Goal: Task Accomplishment & Management: Use online tool/utility

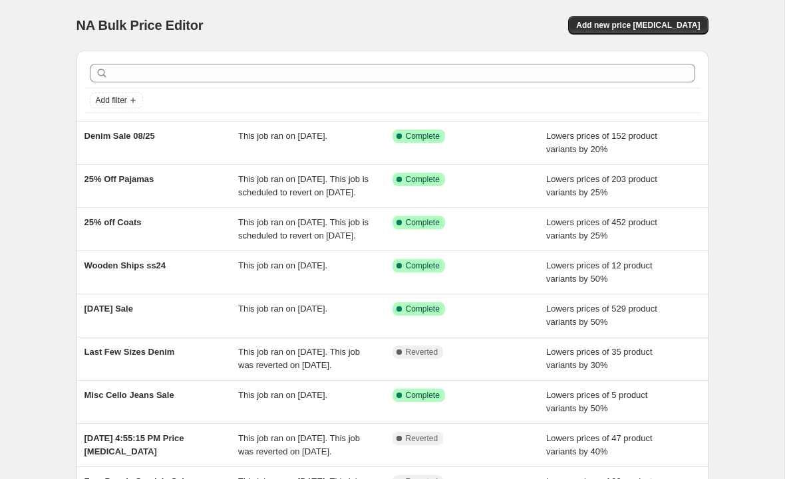
click at [644, 23] on span "Add new price [MEDICAL_DATA]" at bounding box center [638, 25] width 124 height 11
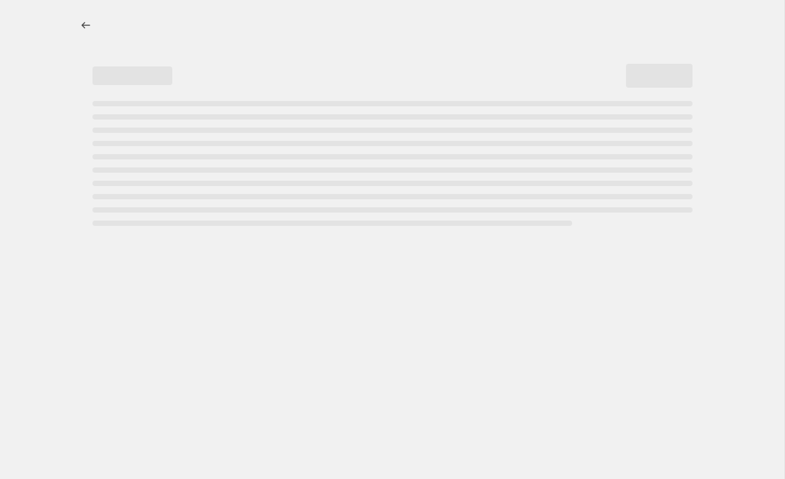
select select "percentage"
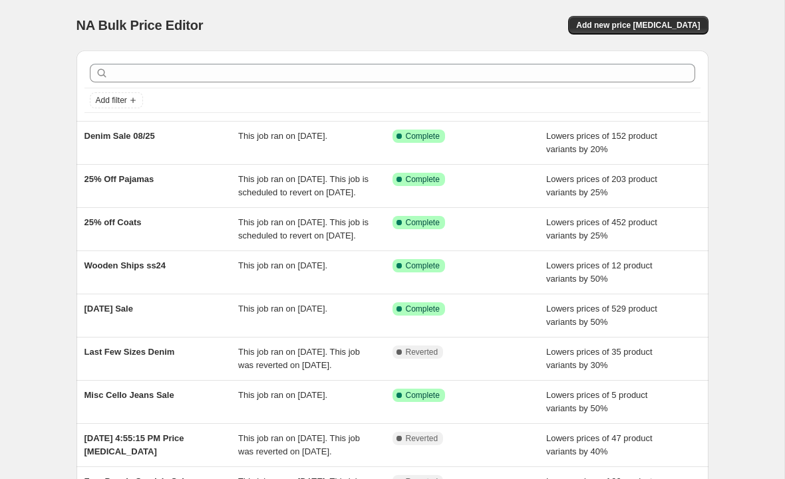
click at [648, 27] on span "Add new price [MEDICAL_DATA]" at bounding box center [638, 25] width 124 height 11
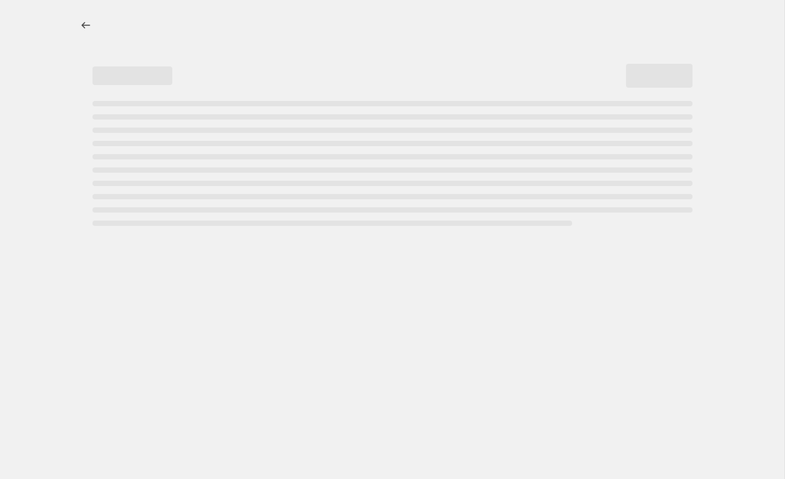
select select "percentage"
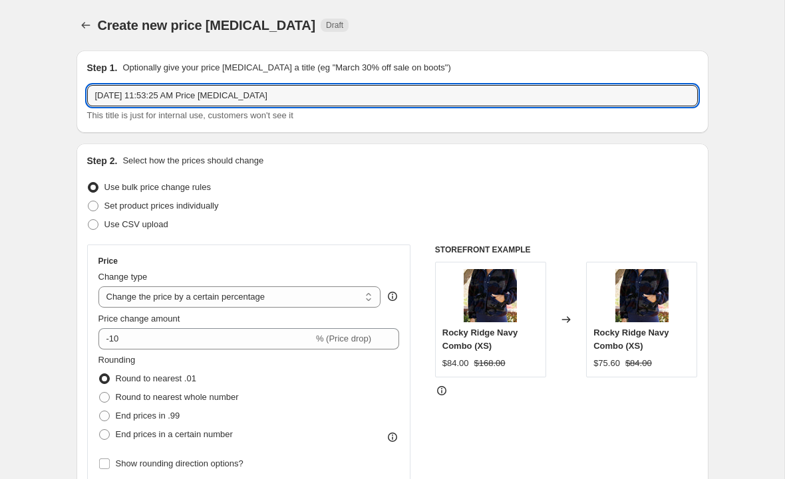
click at [417, 98] on input "Aug 15, 2025 at 11:53:25 AM Price change job" at bounding box center [392, 95] width 610 height 21
type input "Aug"
type input "Labor Day Sale 2025"
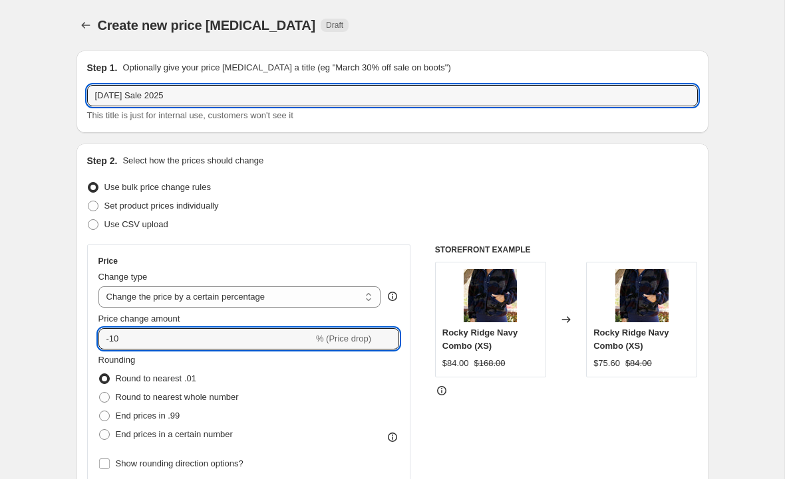
click at [265, 335] on input "-10" at bounding box center [205, 338] width 215 height 21
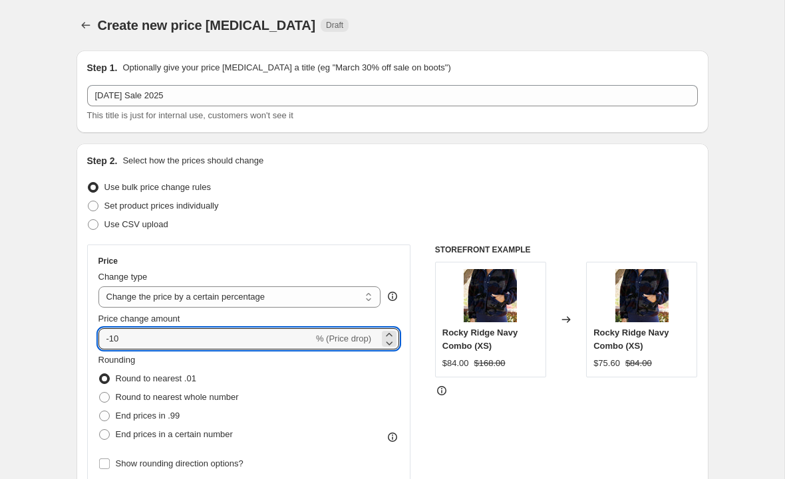
type input "-1"
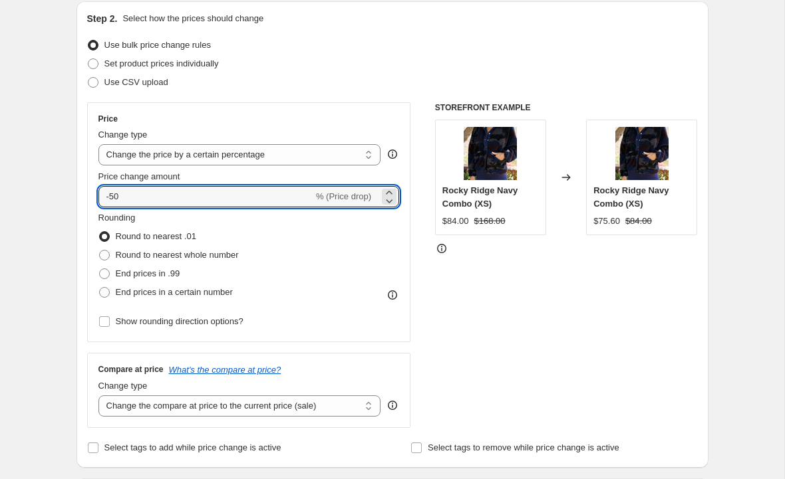
scroll to position [150, 0]
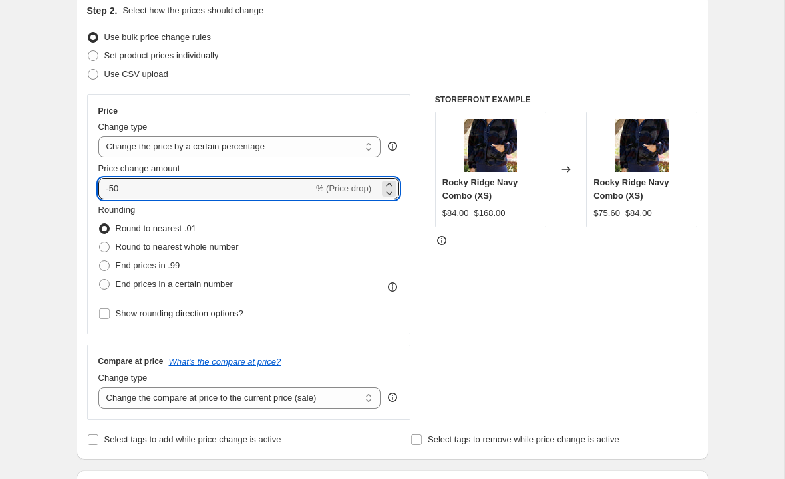
type input "-50"
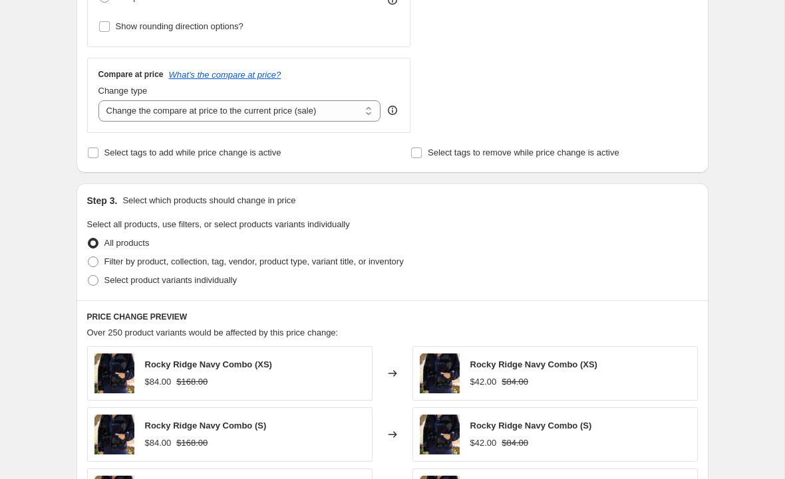
scroll to position [440, 0]
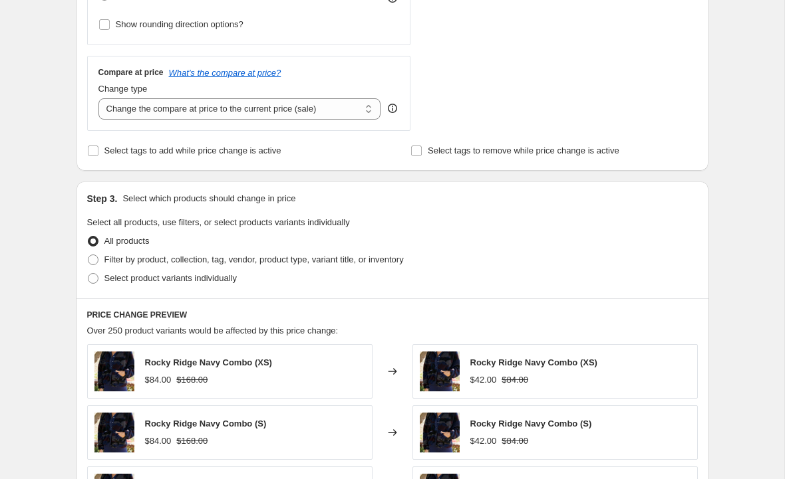
click at [92, 259] on span at bounding box center [93, 260] width 11 height 11
click at [88, 255] on input "Filter by product, collection, tag, vendor, product type, variant title, or inv…" at bounding box center [88, 255] width 1 height 1
radio input "true"
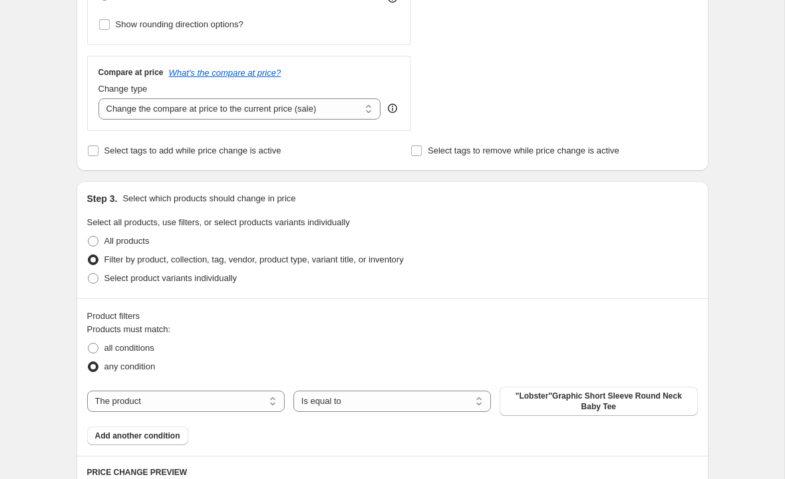
click at [265, 399] on select "The product The product's collection The product's tag The product's vendor The…" at bounding box center [185, 401] width 197 height 21
select select "tag"
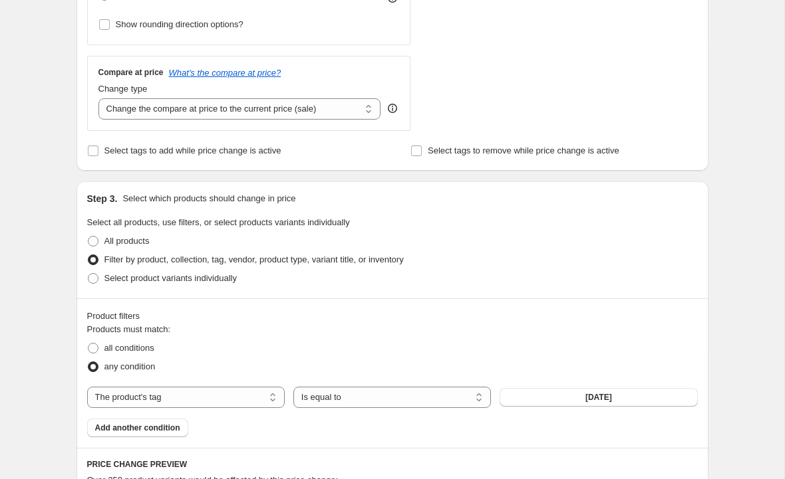
click at [575, 400] on button "03.30.23" at bounding box center [597, 397] width 197 height 19
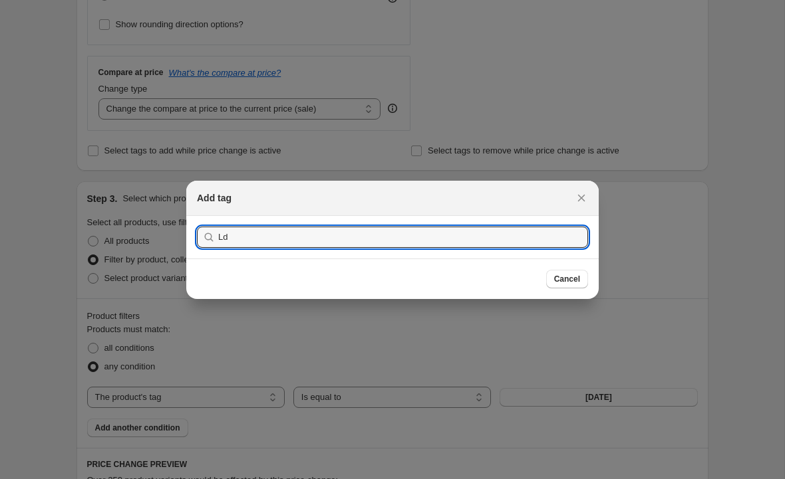
type input "Lds"
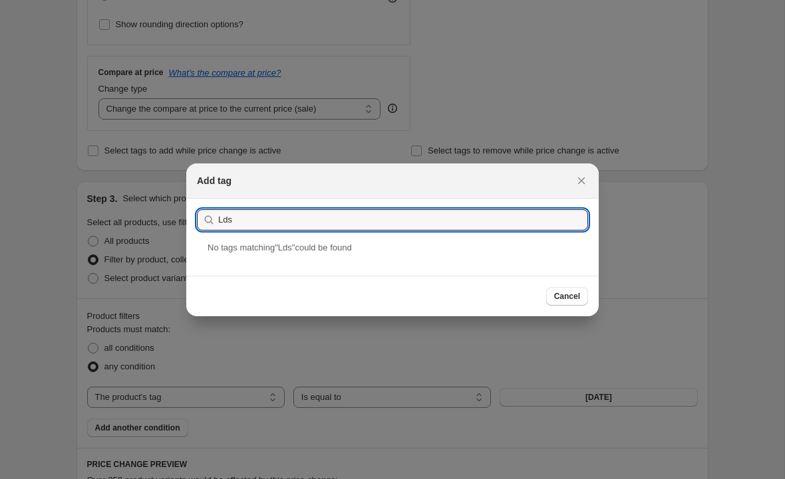
click at [354, 209] on input "Lds" at bounding box center [403, 219] width 370 height 21
type input "lds25"
click at [255, 261] on div "lds25" at bounding box center [392, 258] width 412 height 35
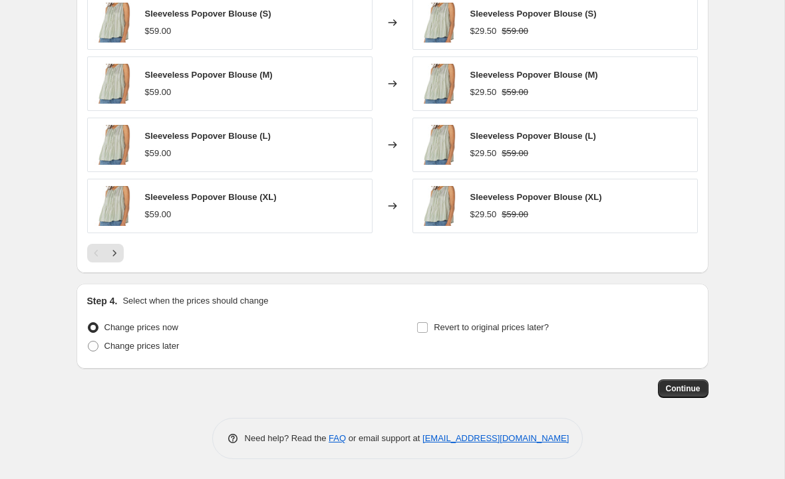
scroll to position [1000, 0]
click at [428, 323] on span at bounding box center [422, 328] width 11 height 11
click at [428, 323] on input "Revert to original prices later?" at bounding box center [422, 328] width 11 height 11
checkbox input "true"
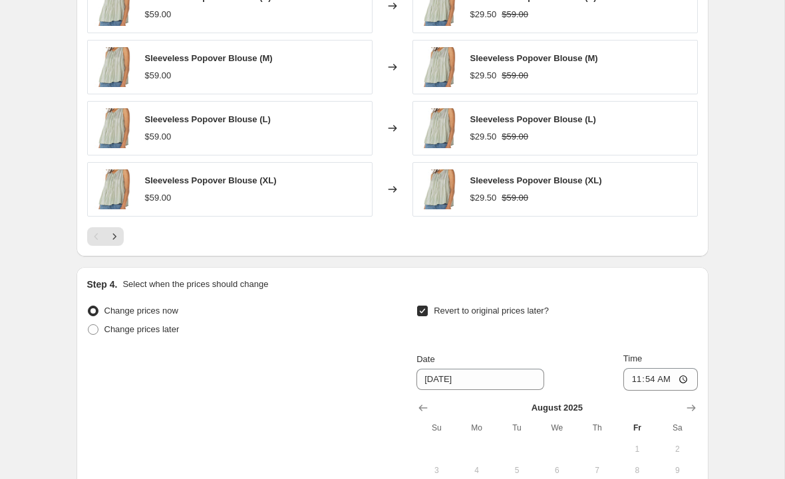
scroll to position [1089, 0]
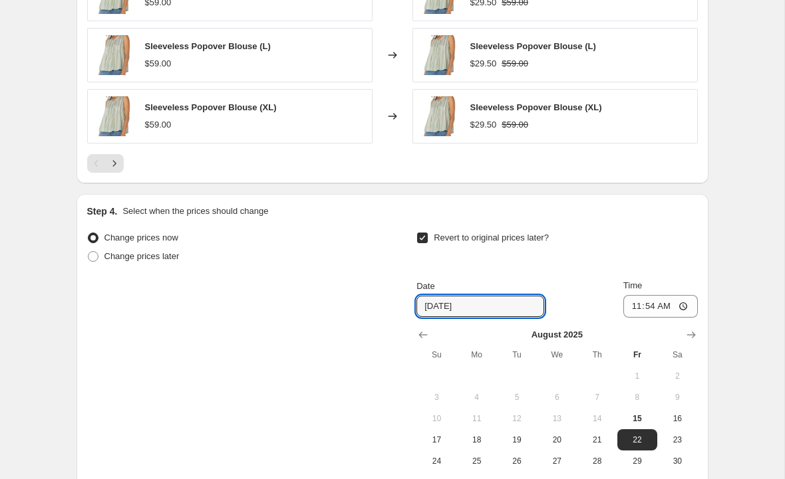
click at [495, 308] on input "8/22/2025" at bounding box center [480, 306] width 128 height 21
click at [487, 303] on input "3/22/2025" at bounding box center [480, 306] width 128 height 21
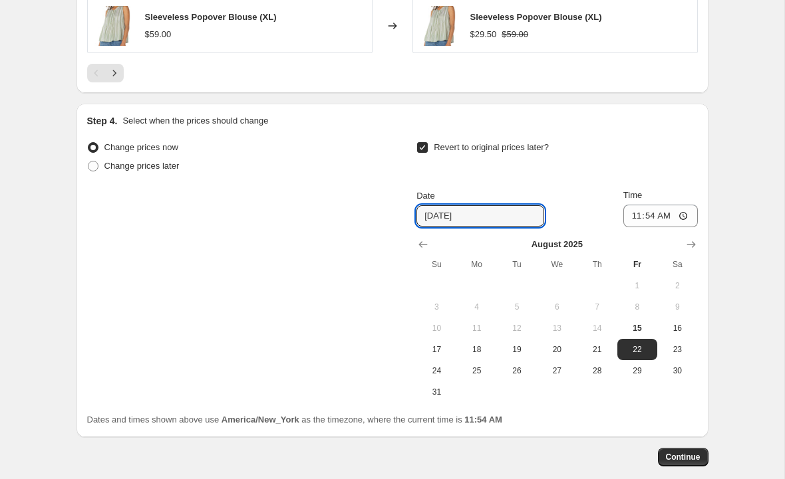
scroll to position [1173, 0]
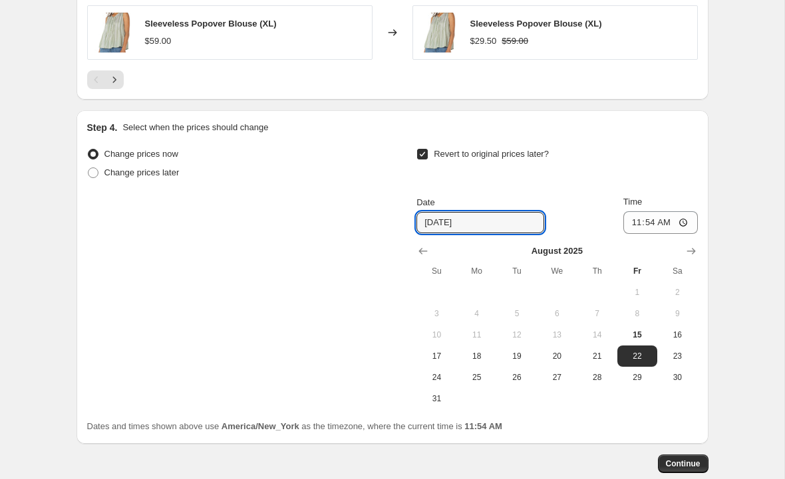
type input "3/22/2026"
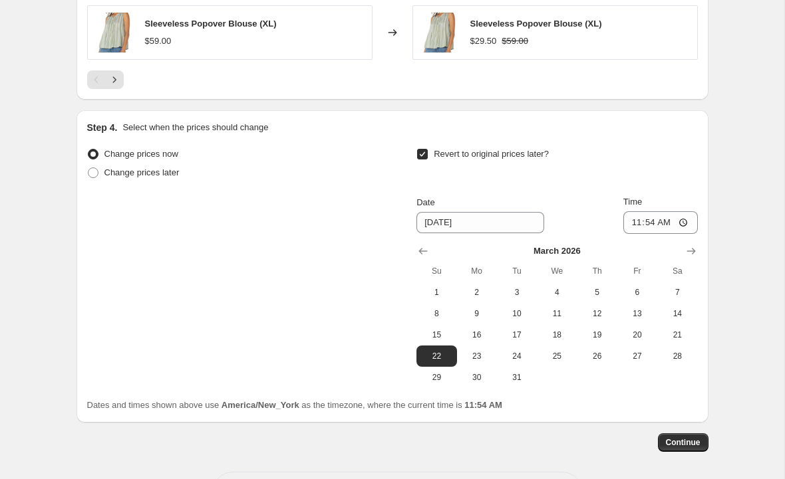
click at [686, 444] on span "Continue" at bounding box center [683, 443] width 35 height 11
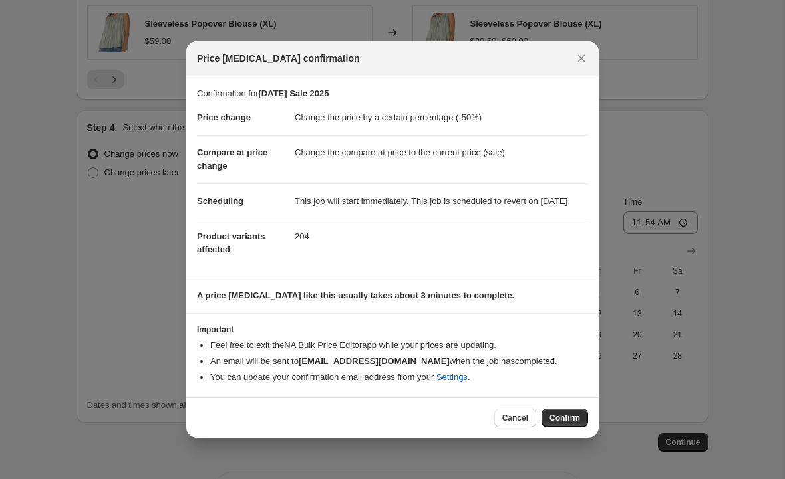
click at [571, 422] on span "Confirm" at bounding box center [564, 418] width 31 height 11
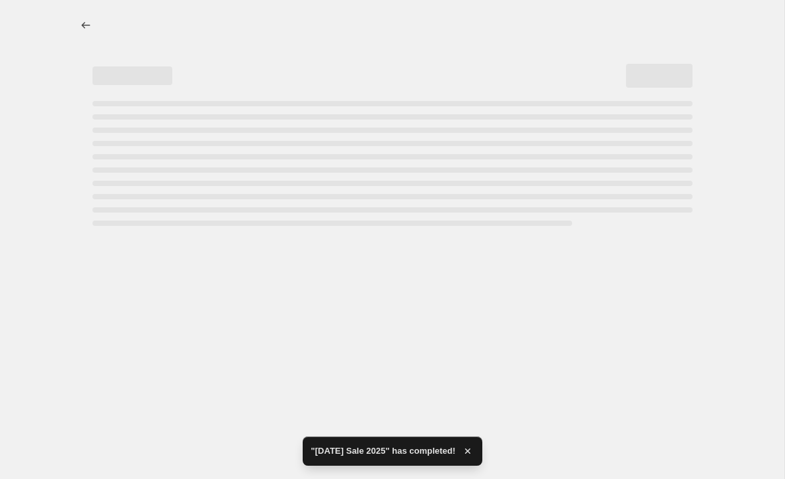
select select "percentage"
select select "tag"
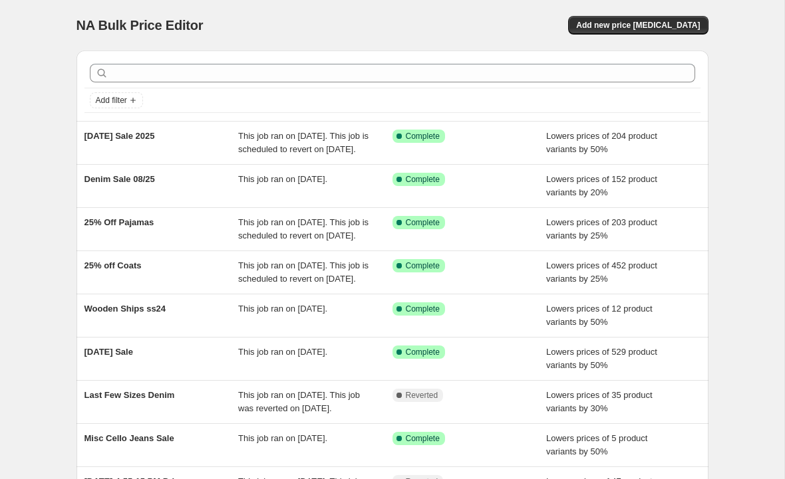
click at [651, 25] on span "Add new price [MEDICAL_DATA]" at bounding box center [638, 25] width 124 height 11
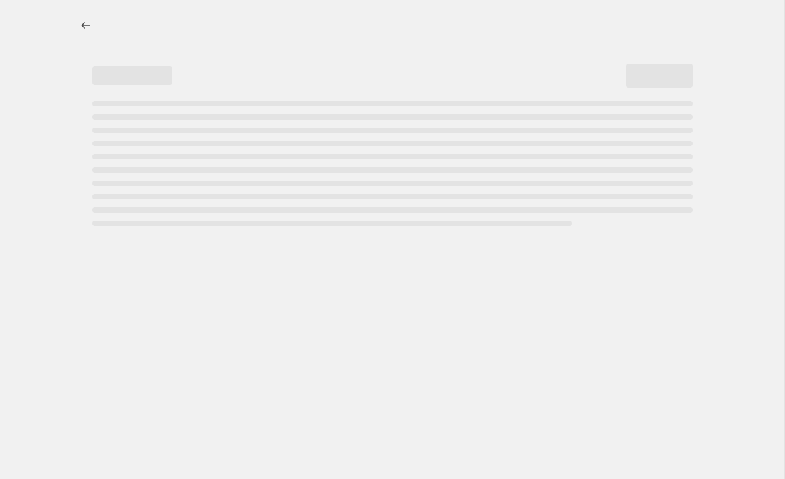
select select "percentage"
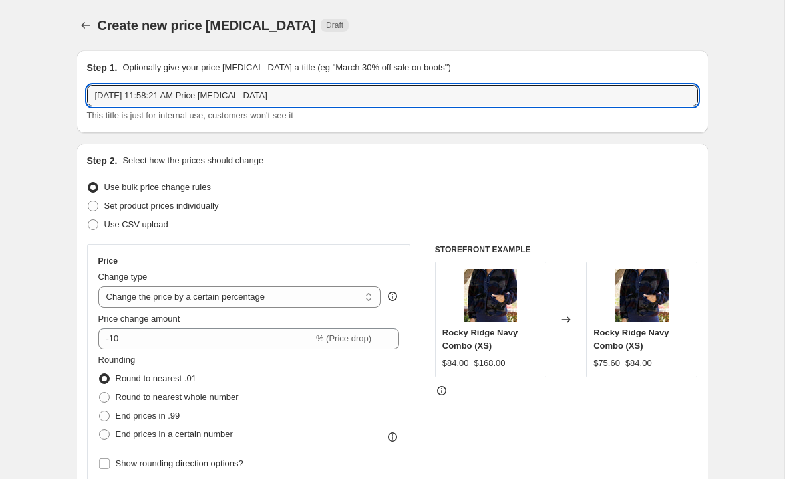
click at [308, 93] on input "Aug 15, 2025 at 11:58:21 AM Price change job" at bounding box center [392, 95] width 610 height 21
type input "Aug"
type input "Swim Sale 2025"
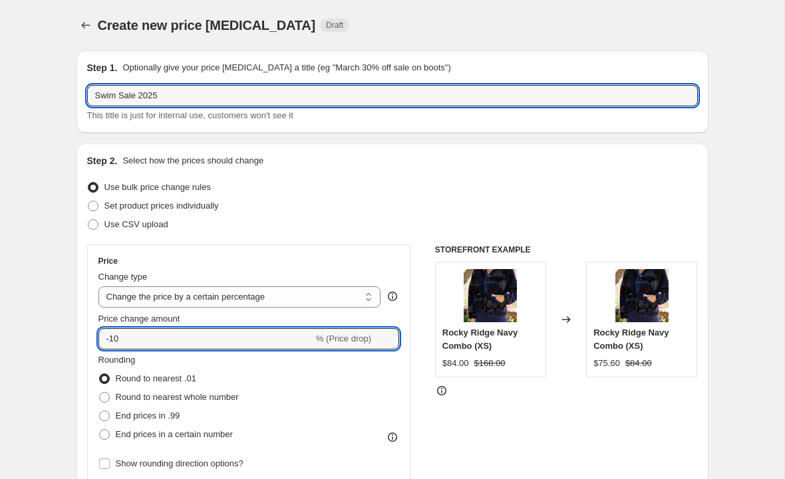
click at [146, 342] on input "-10" at bounding box center [205, 338] width 215 height 21
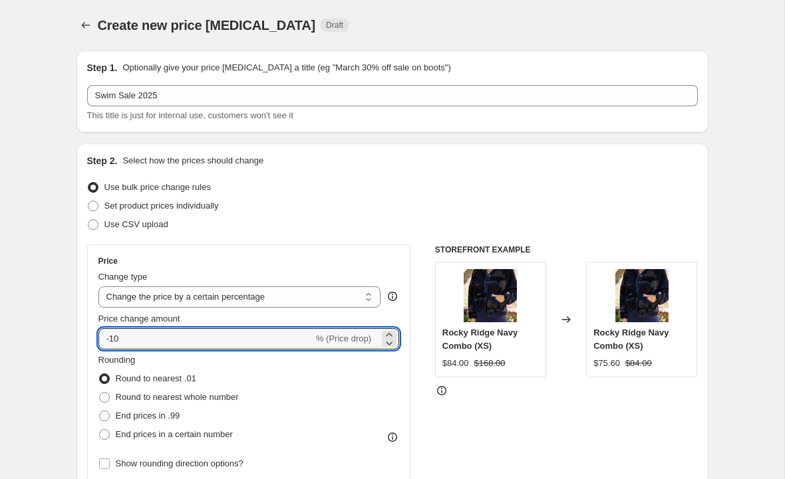
type input "-1"
type input "-3"
type input "-4"
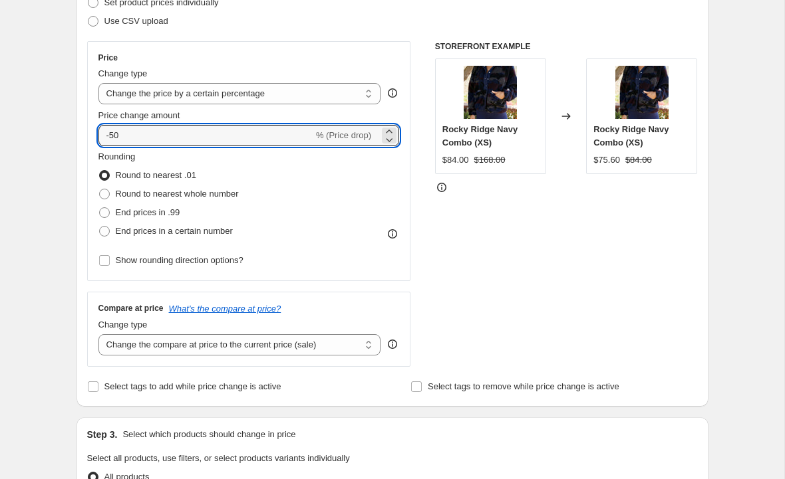
type input "-50"
click at [749, 303] on div "Create new price change job. This page is ready Create new price change job Dra…" at bounding box center [392, 461] width 784 height 1329
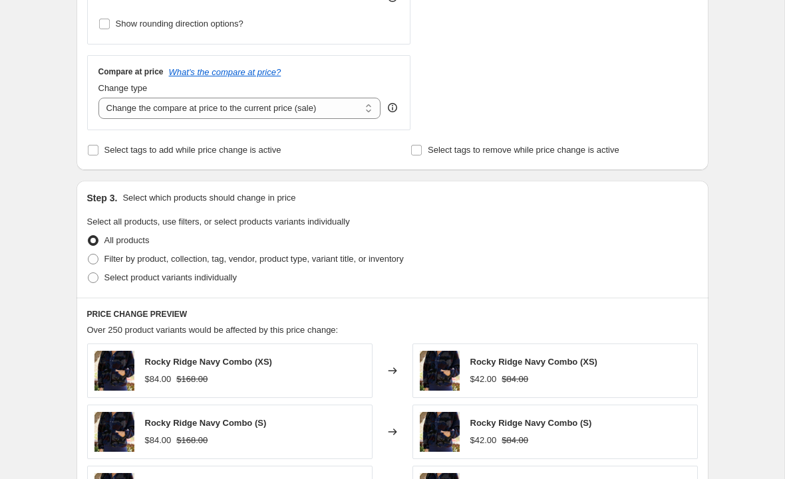
scroll to position [440, 0]
click at [87, 265] on span at bounding box center [93, 260] width 12 height 12
click at [88, 255] on input "Filter by product, collection, tag, vendor, product type, variant title, or inv…" at bounding box center [88, 255] width 1 height 1
radio input "true"
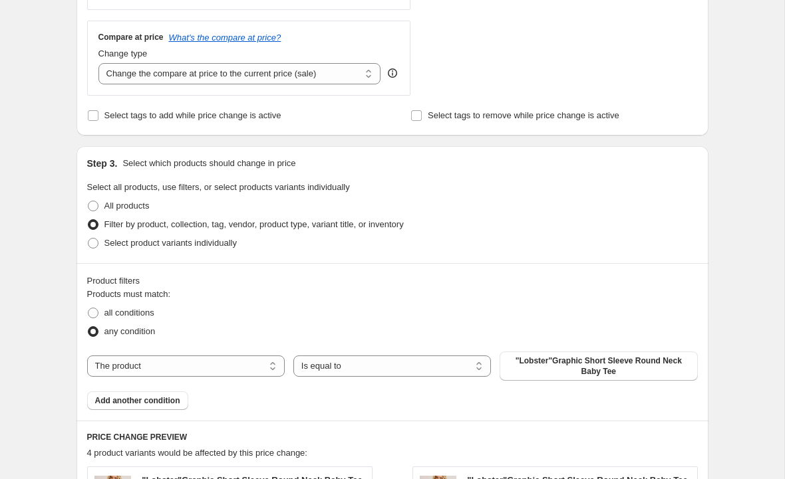
scroll to position [575, 0]
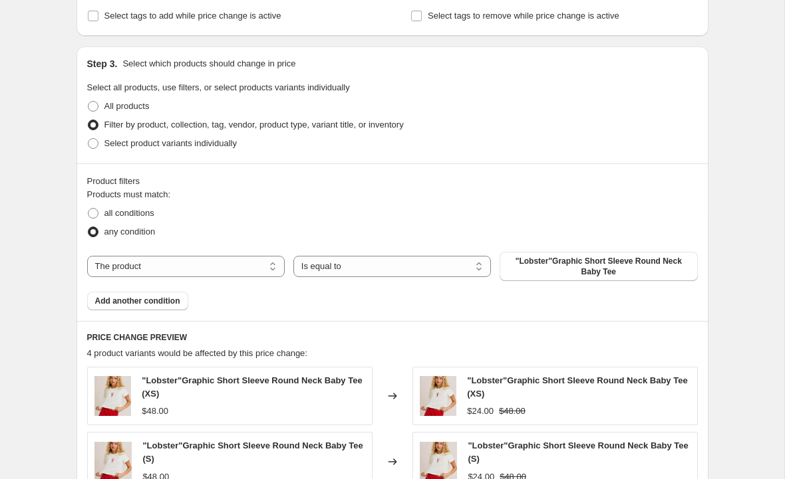
click at [262, 263] on select "The product The product's collection The product's tag The product's vendor The…" at bounding box center [185, 266] width 197 height 21
select select "tag"
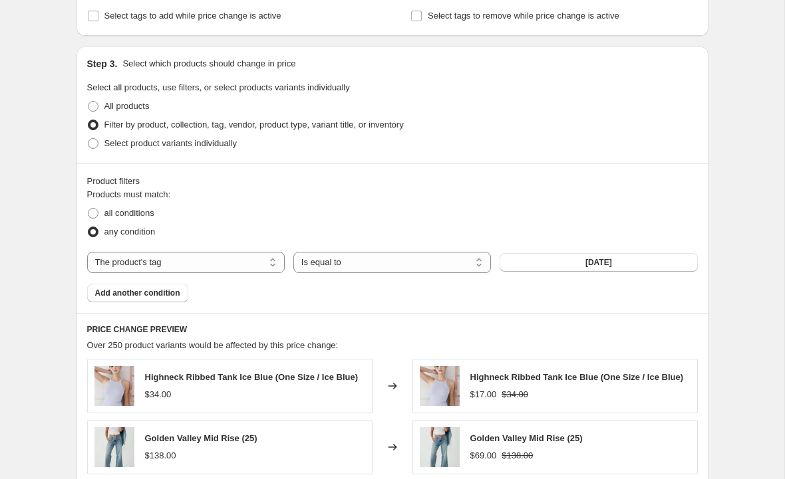
click at [579, 266] on button "03.30.23" at bounding box center [597, 262] width 197 height 19
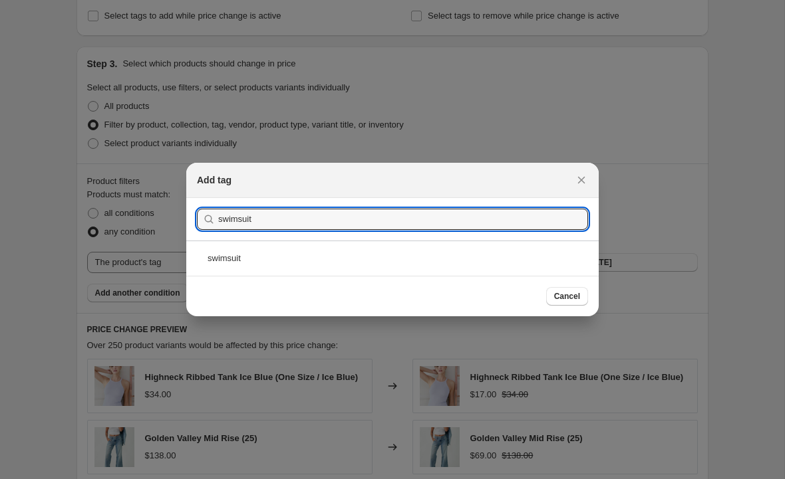
type input "swimsuit"
click at [273, 251] on div "swimsuit" at bounding box center [392, 258] width 412 height 35
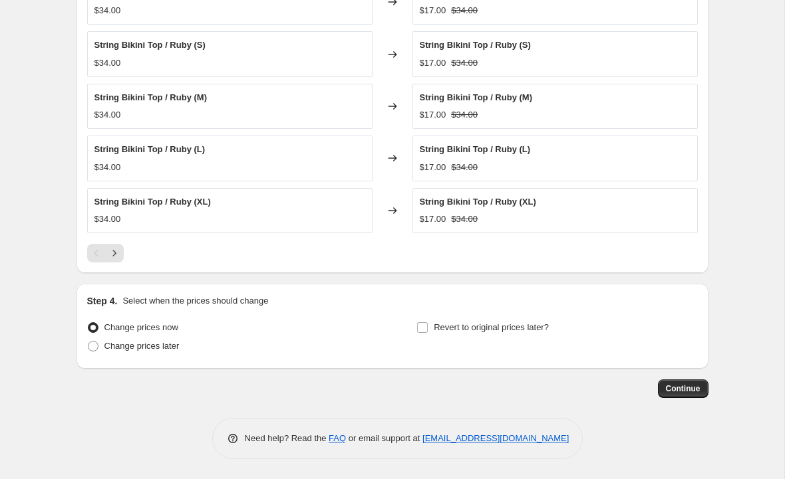
scroll to position [955, 0]
click at [424, 324] on input "Revert to original prices later?" at bounding box center [422, 328] width 11 height 11
checkbox input "true"
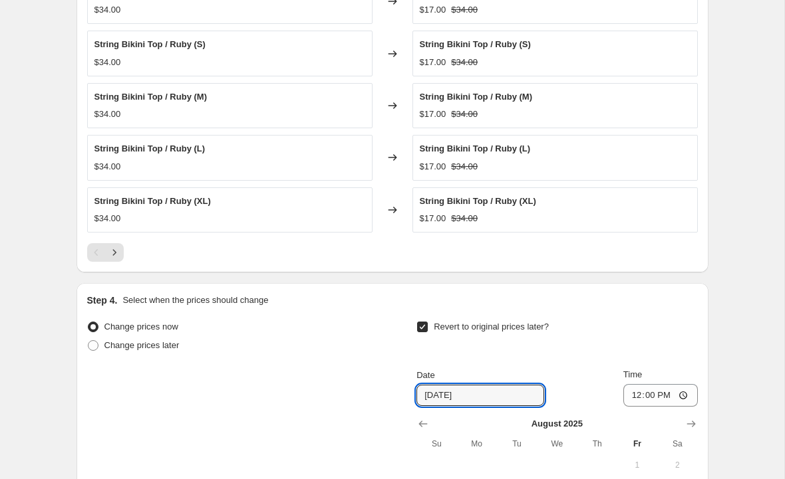
click at [432, 397] on input "8/22/2025" at bounding box center [480, 395] width 128 height 21
click at [498, 400] on input "3/22/2025" at bounding box center [480, 395] width 128 height 21
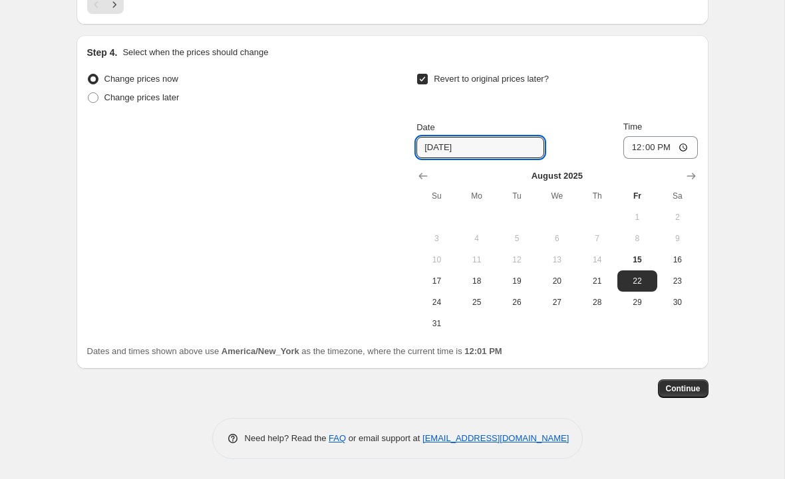
scroll to position [1202, 0]
type input "3/22/2026"
click at [682, 390] on span "Continue" at bounding box center [683, 389] width 35 height 11
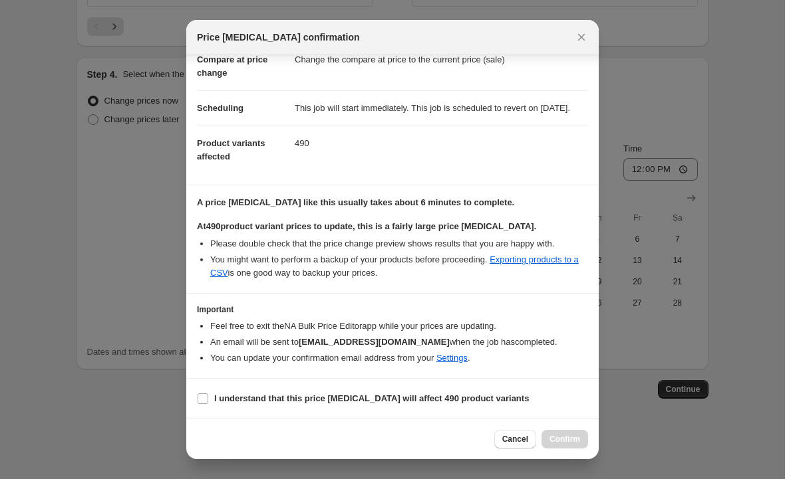
scroll to position [85, 0]
click at [204, 400] on input "I understand that this price change job will affect 490 product variants" at bounding box center [202, 399] width 11 height 11
checkbox input "true"
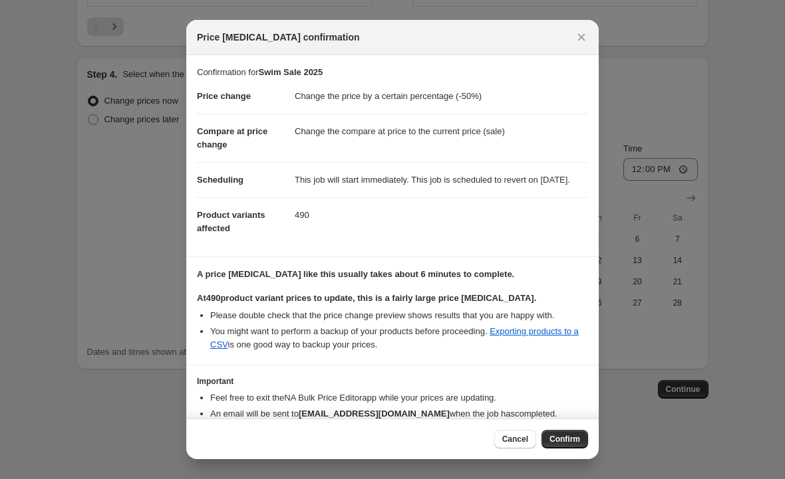
scroll to position [0, 0]
click at [512, 438] on span "Cancel" at bounding box center [515, 439] width 26 height 11
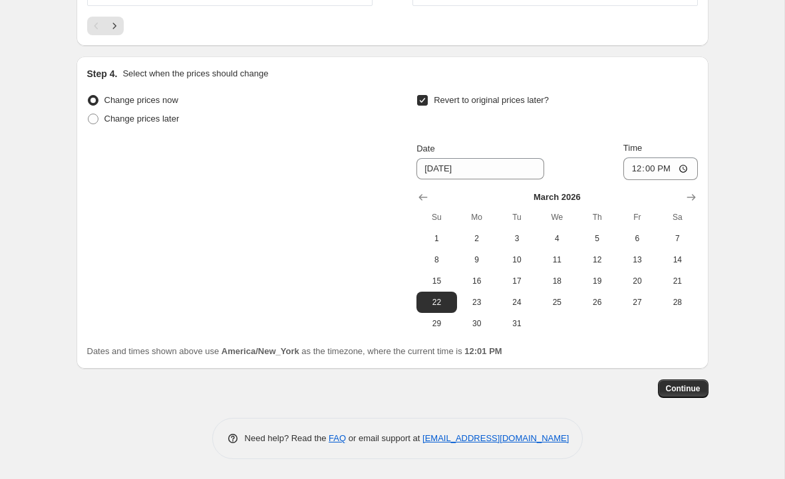
scroll to position [1181, 0]
click at [678, 388] on span "Continue" at bounding box center [683, 389] width 35 height 11
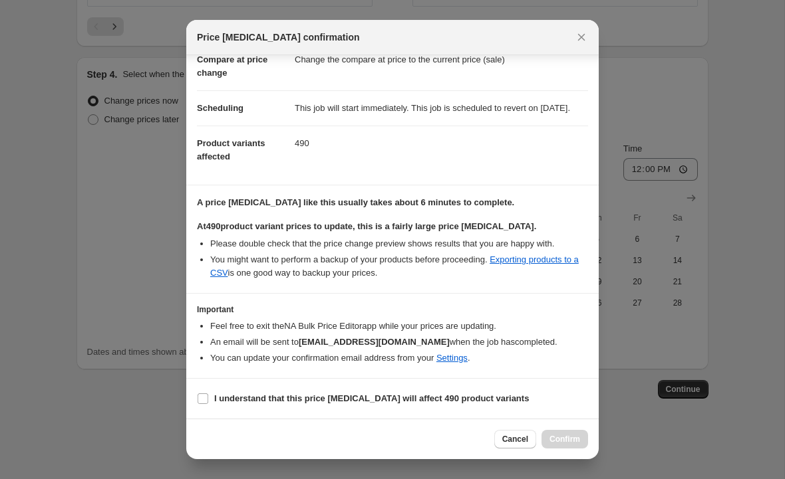
scroll to position [85, 0]
click at [205, 402] on input "I understand that this price change job will affect 490 product variants" at bounding box center [202, 399] width 11 height 11
checkbox input "true"
click at [568, 440] on span "Confirm" at bounding box center [564, 439] width 31 height 11
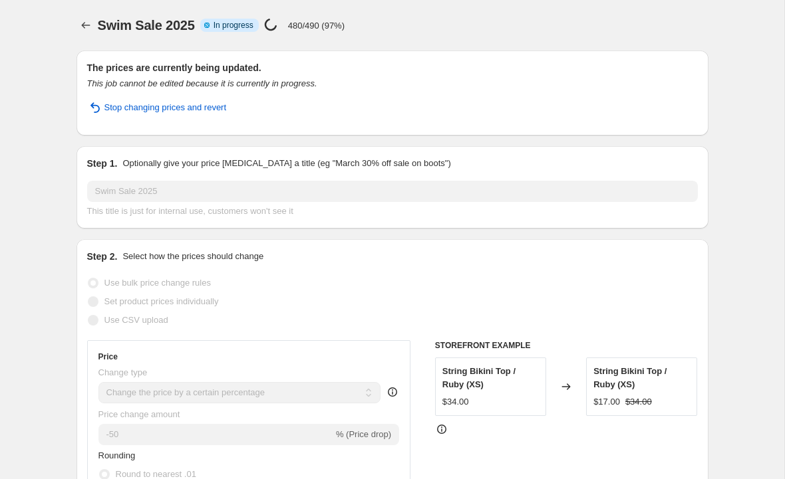
select select "percentage"
select select "tag"
